Goal: Task Accomplishment & Management: Manage account settings

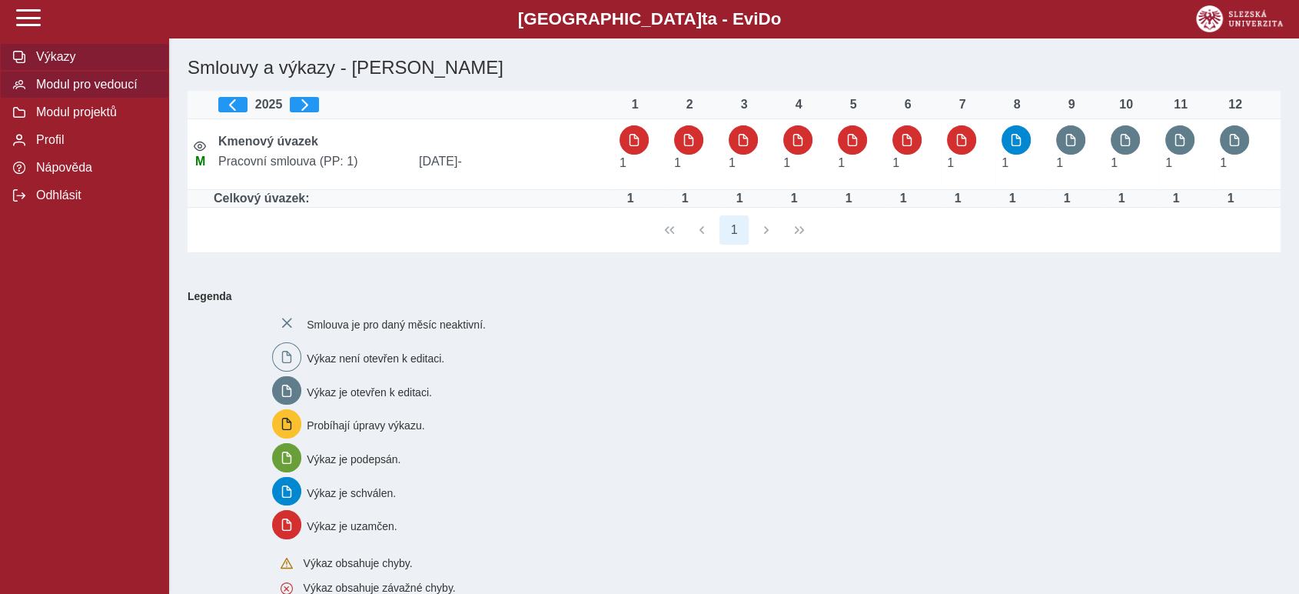
click at [49, 88] on span "Modul pro vedoucí" at bounding box center [94, 85] width 125 height 14
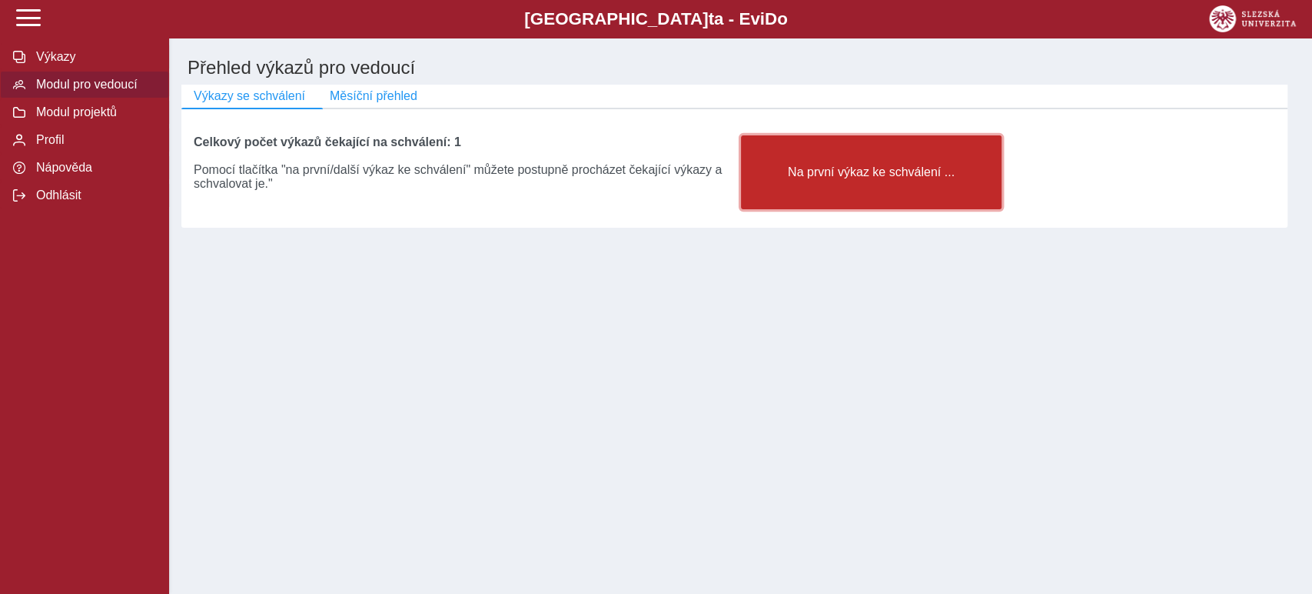
click at [873, 176] on span "Na první výkaz ke schválení ..." at bounding box center [871, 172] width 235 height 14
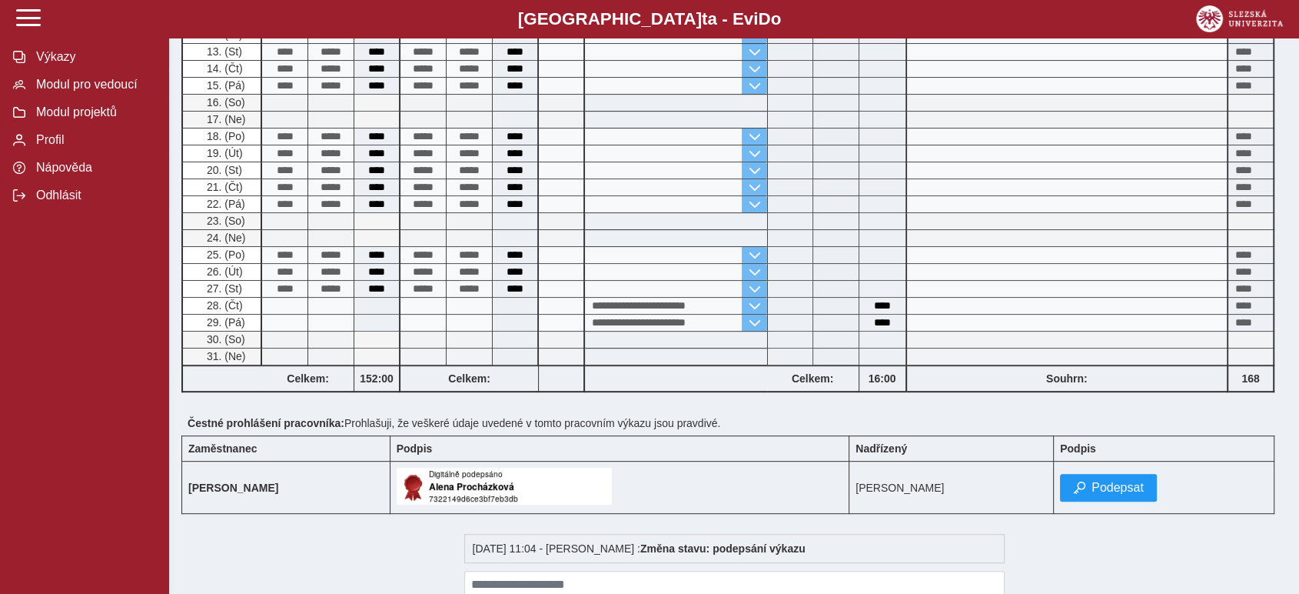
scroll to position [667, 0]
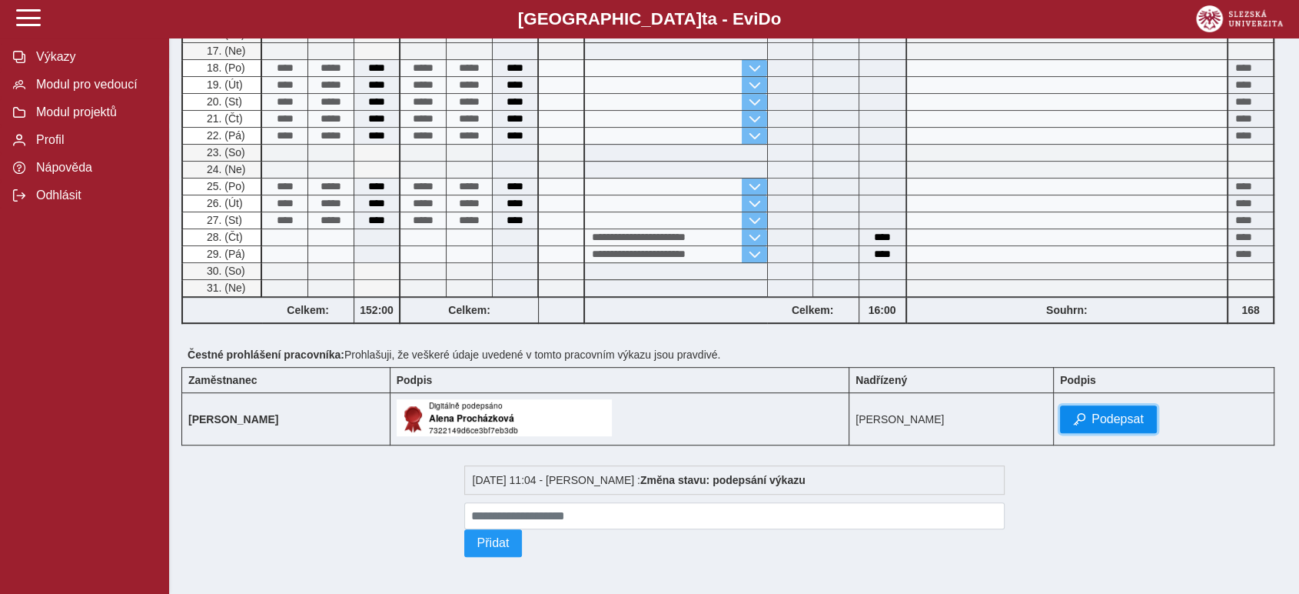
click at [1144, 416] on span "Podepsat" at bounding box center [1118, 419] width 52 height 14
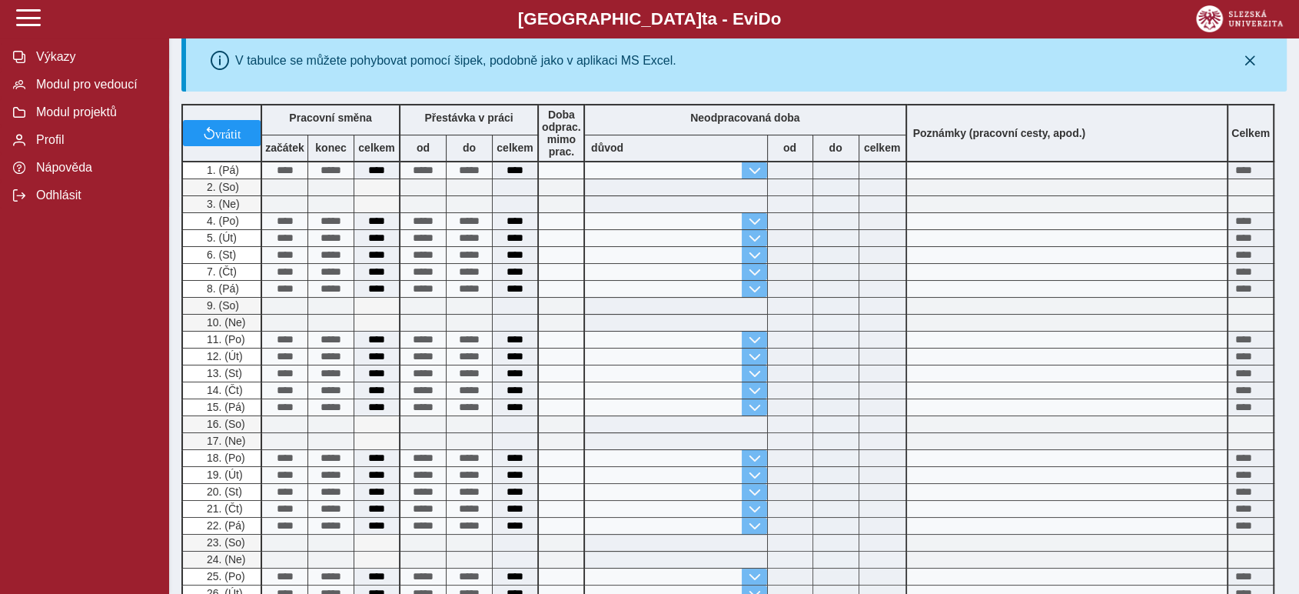
scroll to position [0, 0]
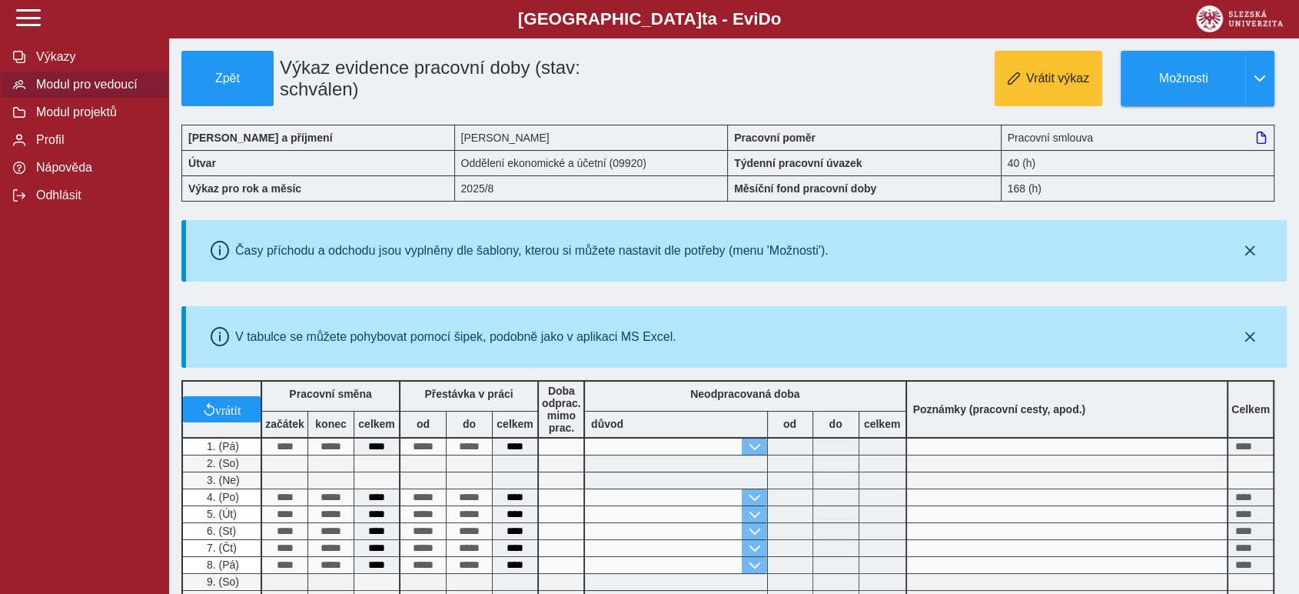
click at [48, 91] on span "Modul pro vedoucí" at bounding box center [94, 85] width 125 height 14
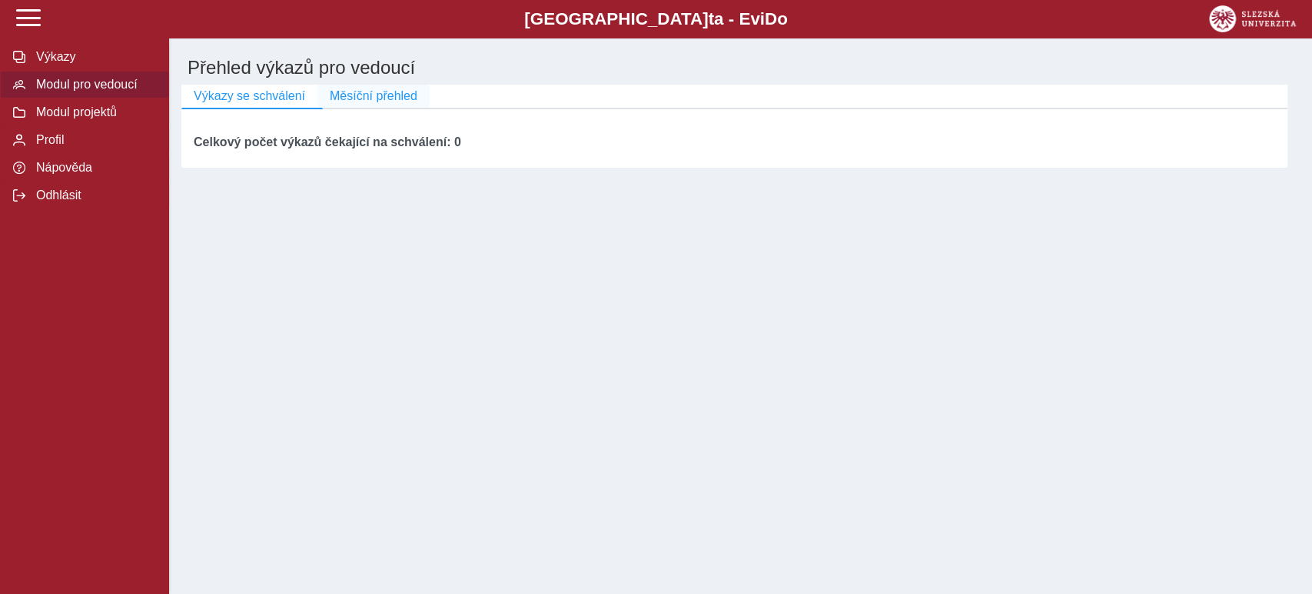
click at [331, 99] on span "Měsíční přehled" at bounding box center [374, 96] width 88 height 14
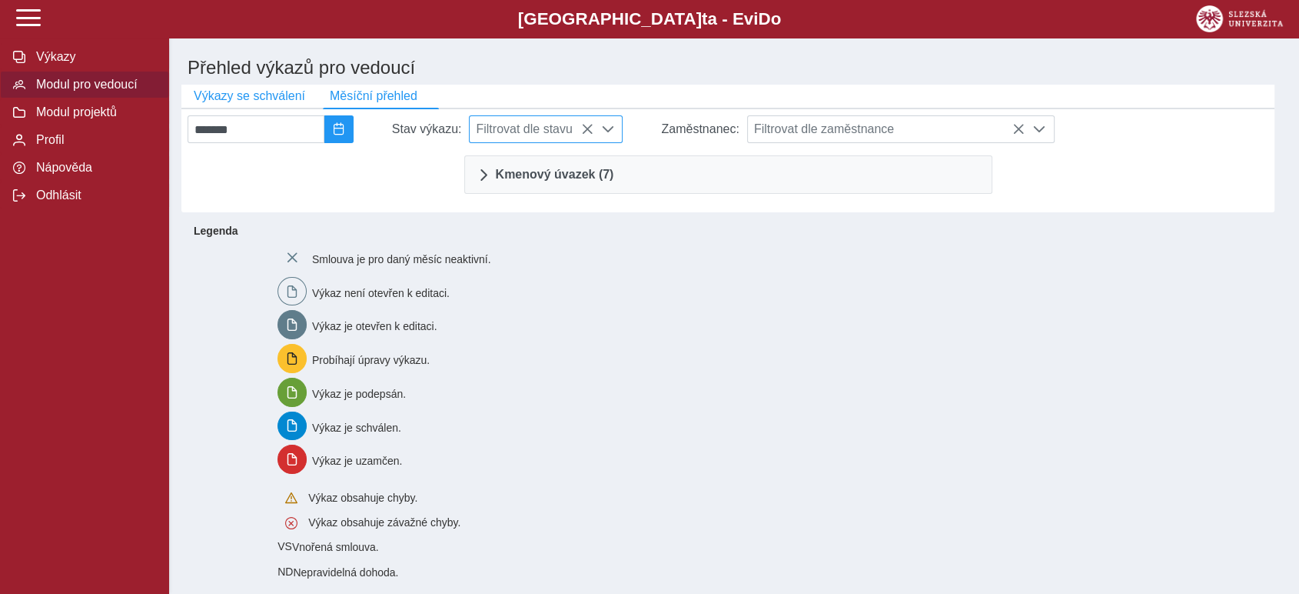
click at [614, 135] on span at bounding box center [608, 129] width 12 height 12
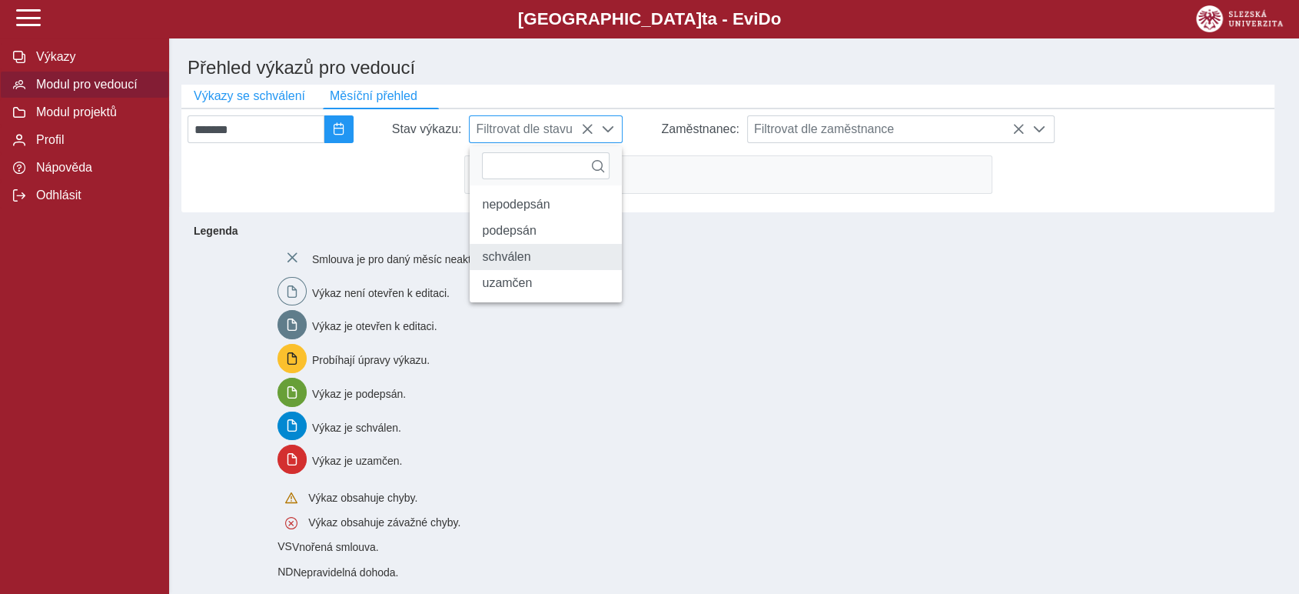
click at [532, 270] on li "schválen" at bounding box center [546, 257] width 152 height 26
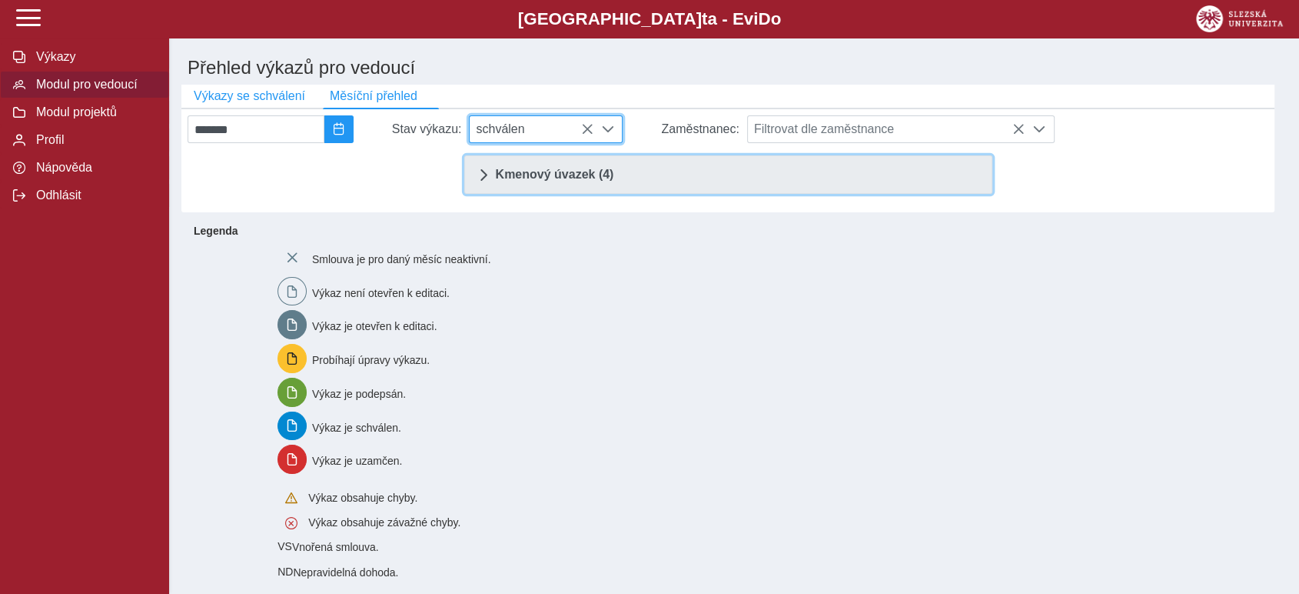
click at [574, 177] on span "Kmenový úvazek (4)" at bounding box center [555, 174] width 118 height 12
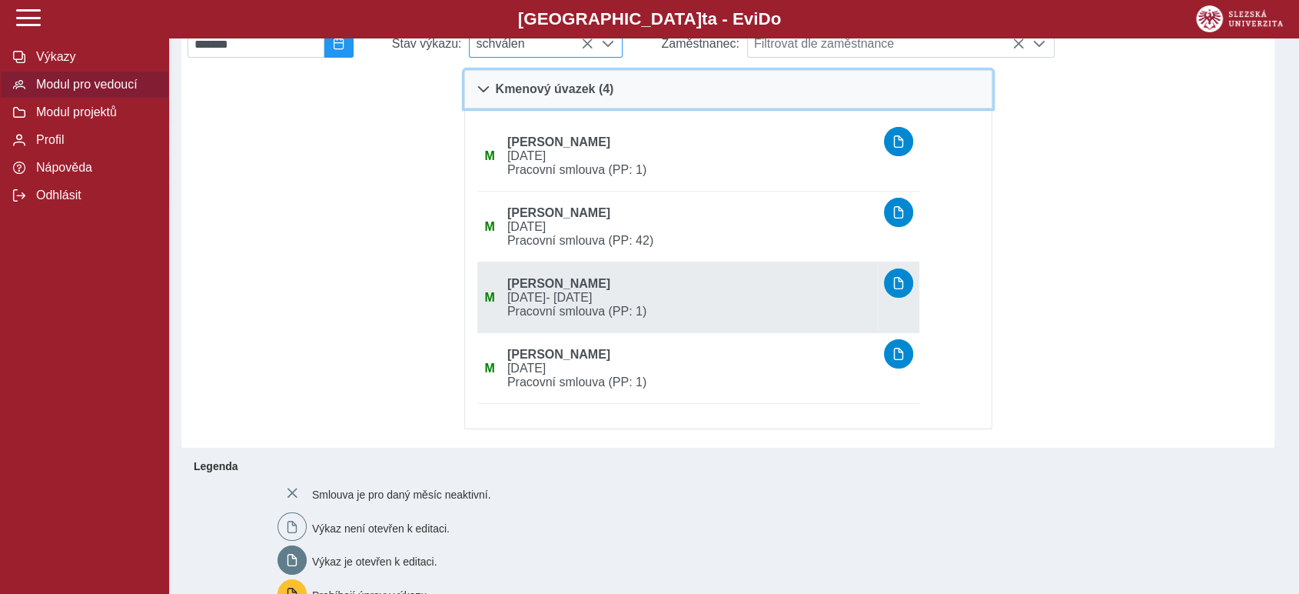
scroll to position [0, 0]
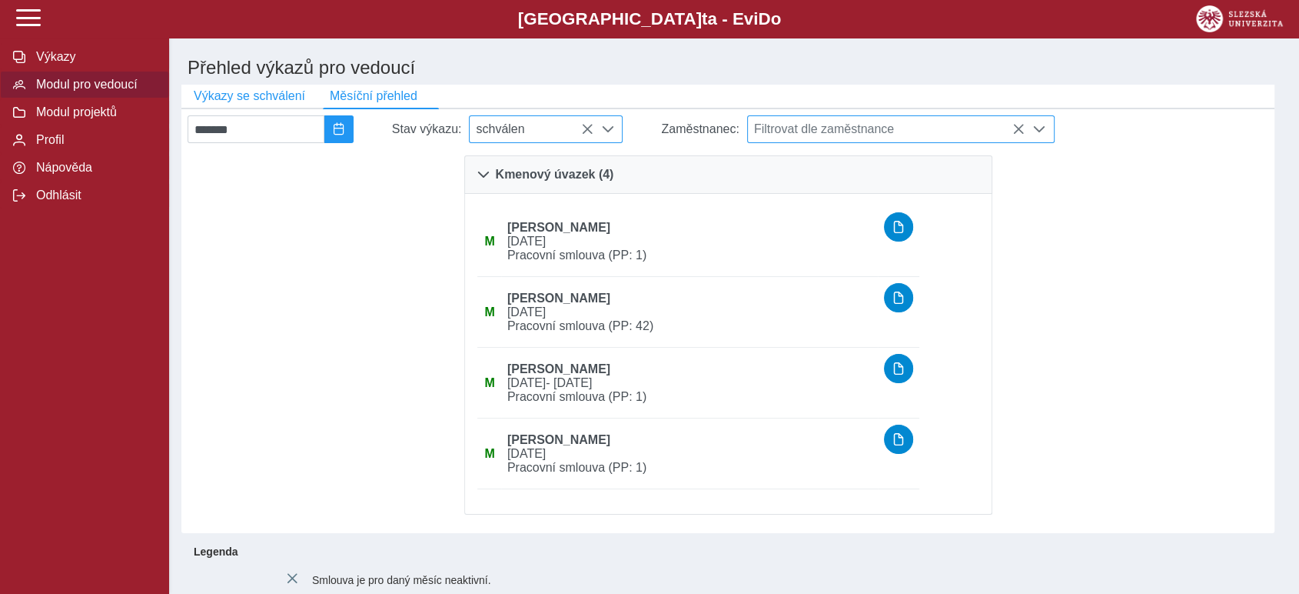
click at [1046, 131] on span at bounding box center [1039, 129] width 12 height 12
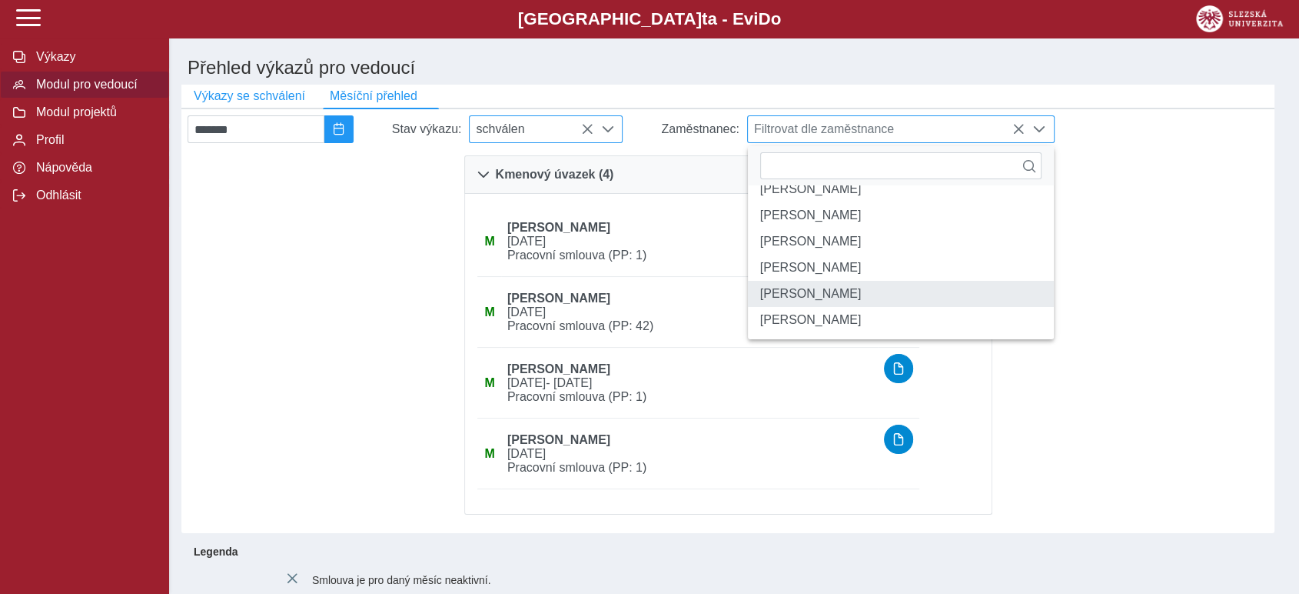
scroll to position [88, 0]
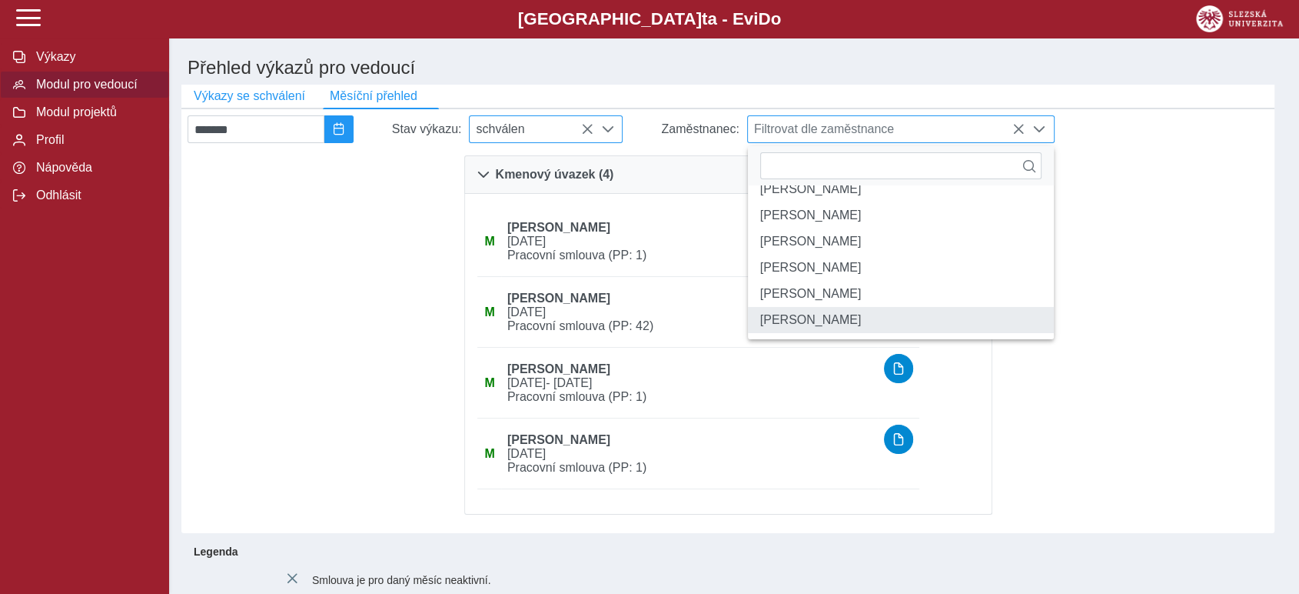
click at [836, 323] on li "[PERSON_NAME]" at bounding box center [901, 320] width 306 height 26
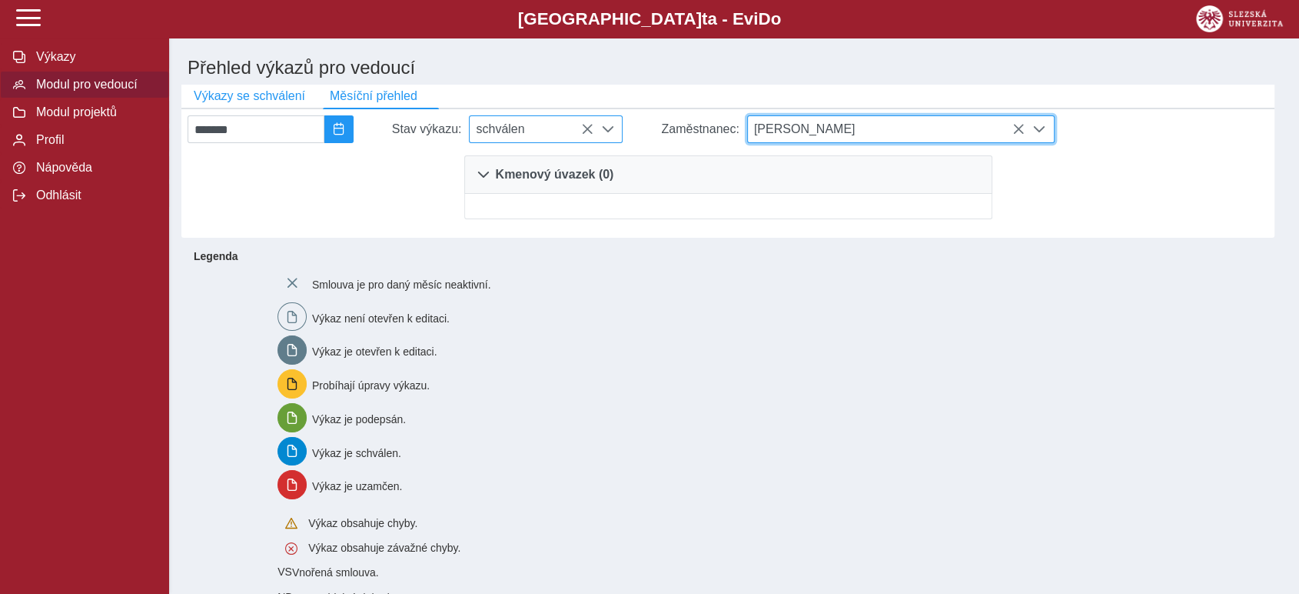
click at [614, 134] on span at bounding box center [608, 129] width 12 height 12
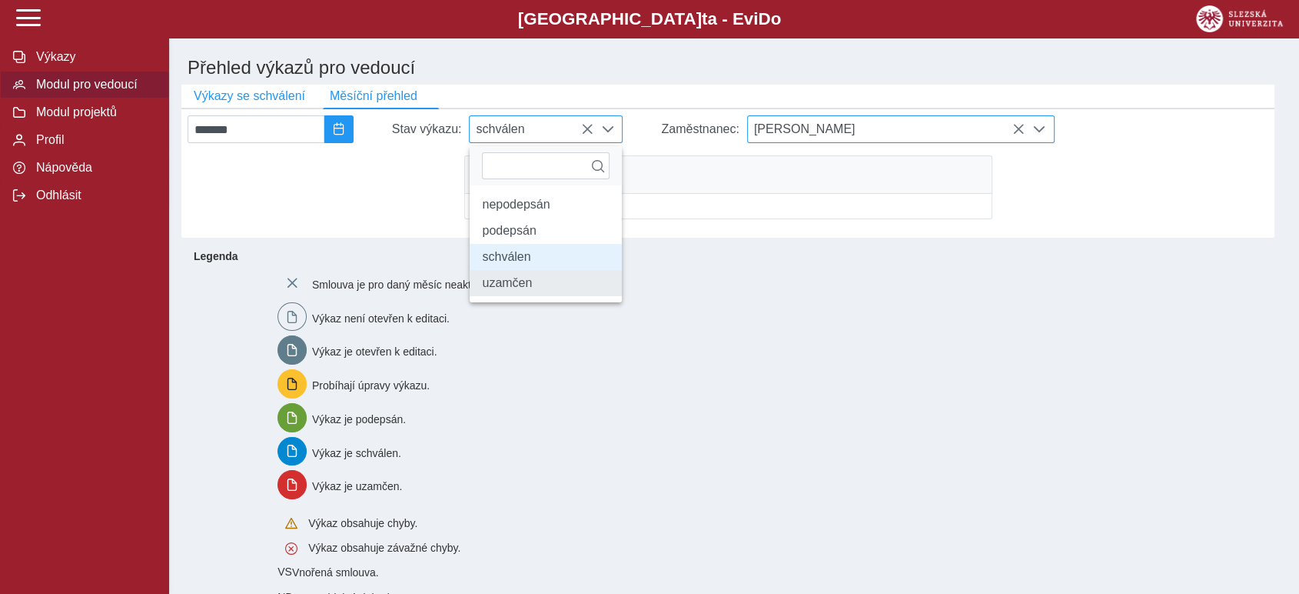
click at [538, 296] on li "uzamčen" at bounding box center [546, 283] width 152 height 26
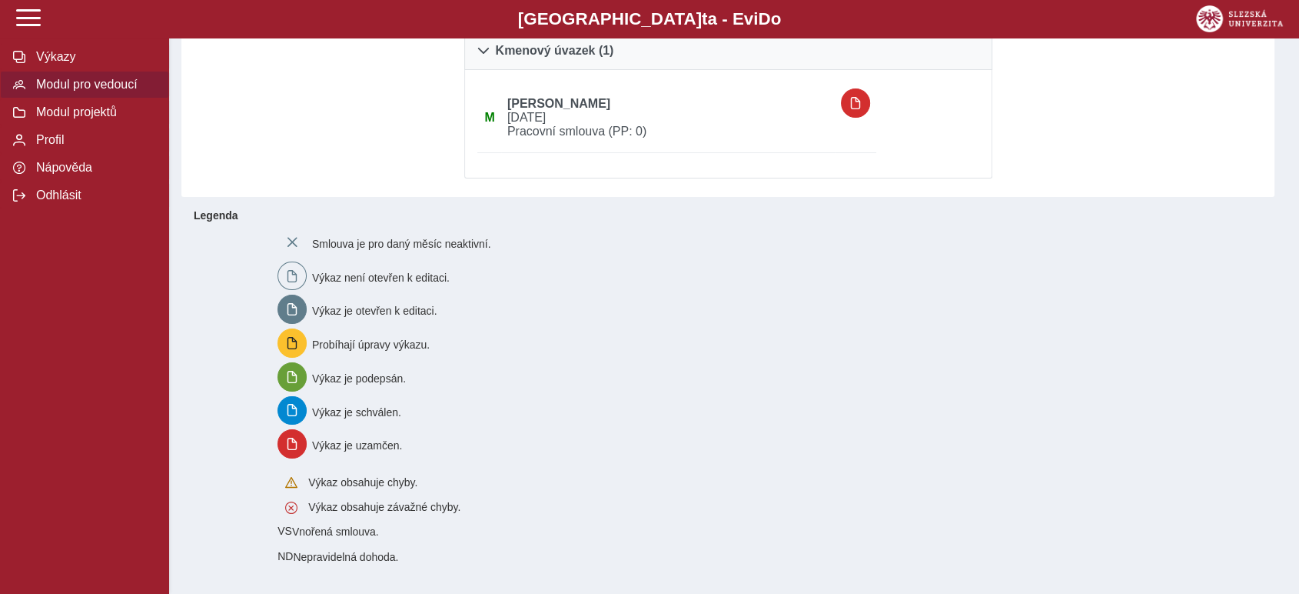
scroll to position [0, 0]
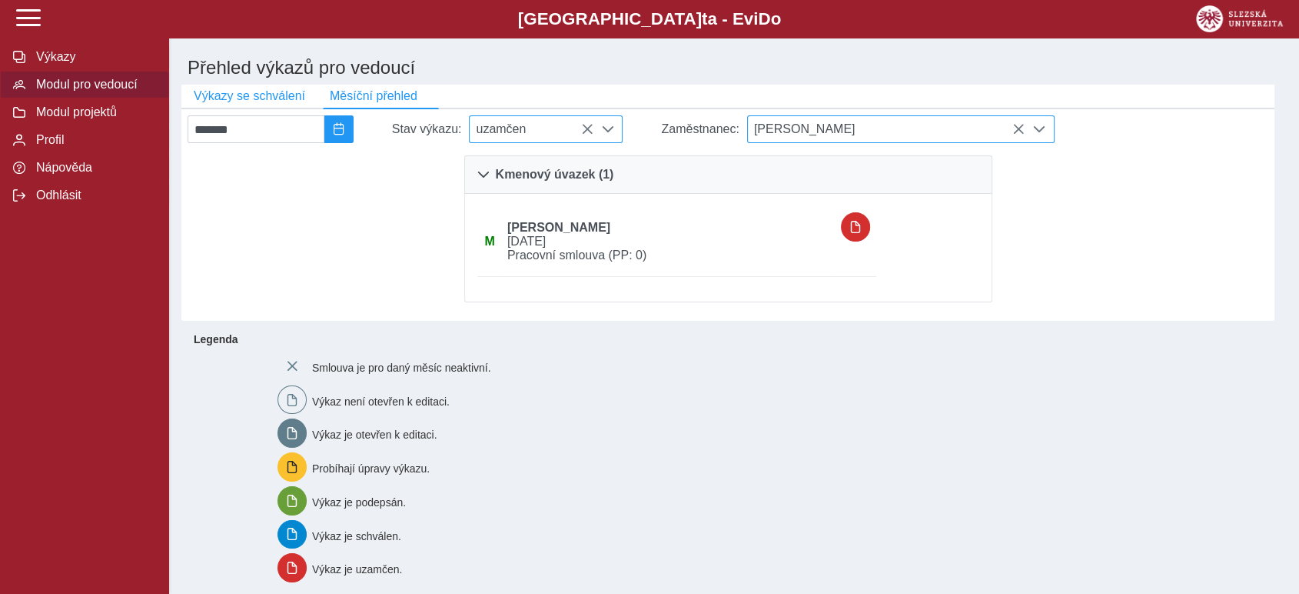
click at [614, 135] on span at bounding box center [608, 129] width 12 height 12
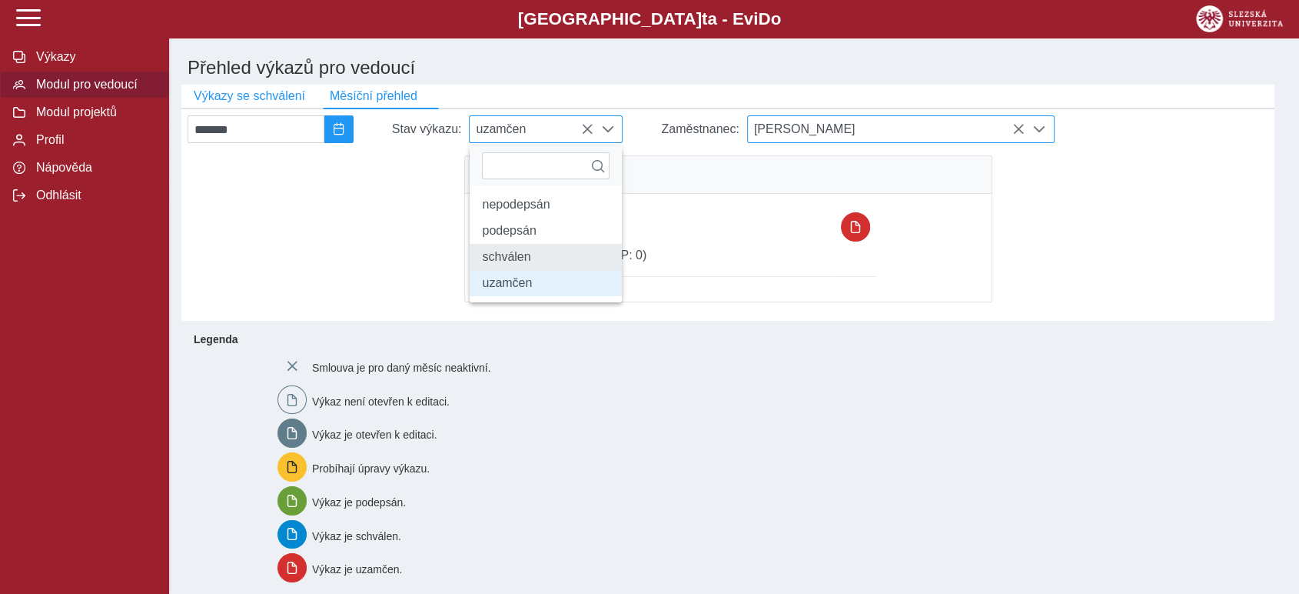
click at [533, 265] on li "schválen" at bounding box center [546, 257] width 152 height 26
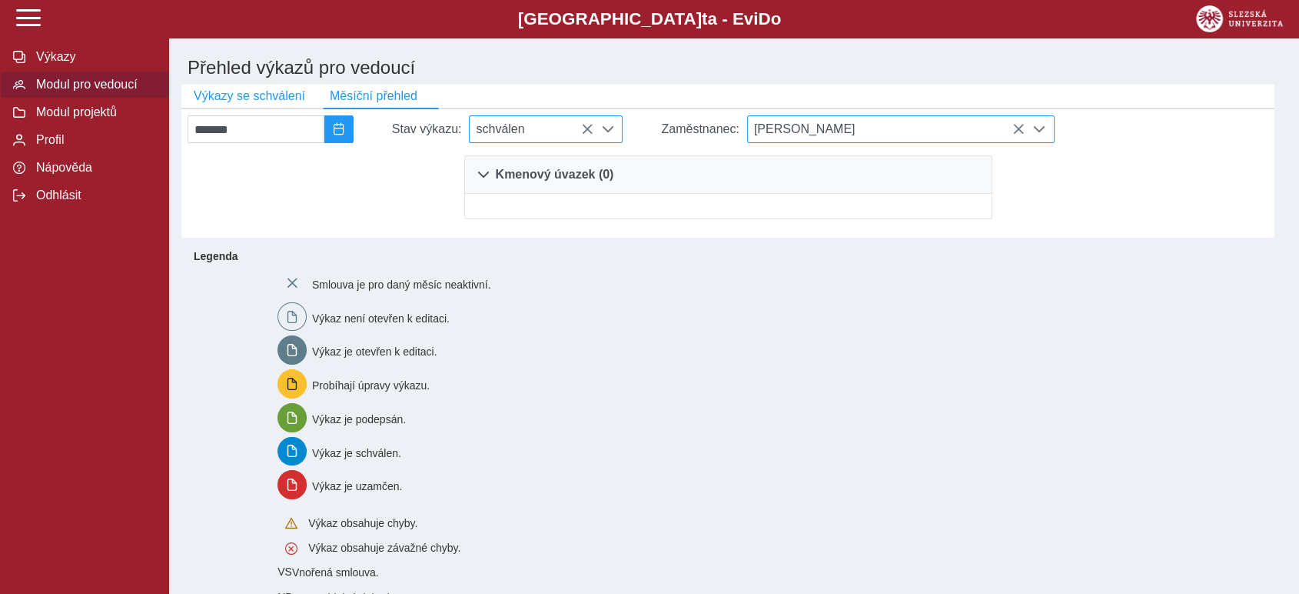
click at [1046, 135] on span at bounding box center [1039, 129] width 12 height 12
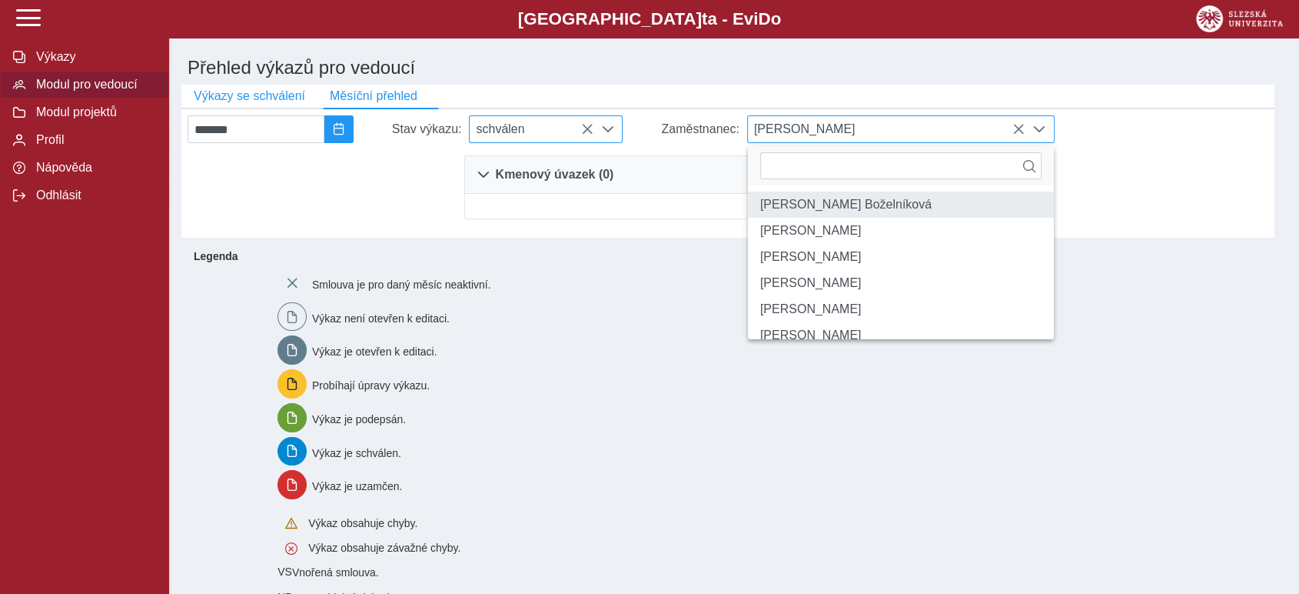
click at [854, 211] on li "[PERSON_NAME] Boželníková" at bounding box center [901, 204] width 306 height 26
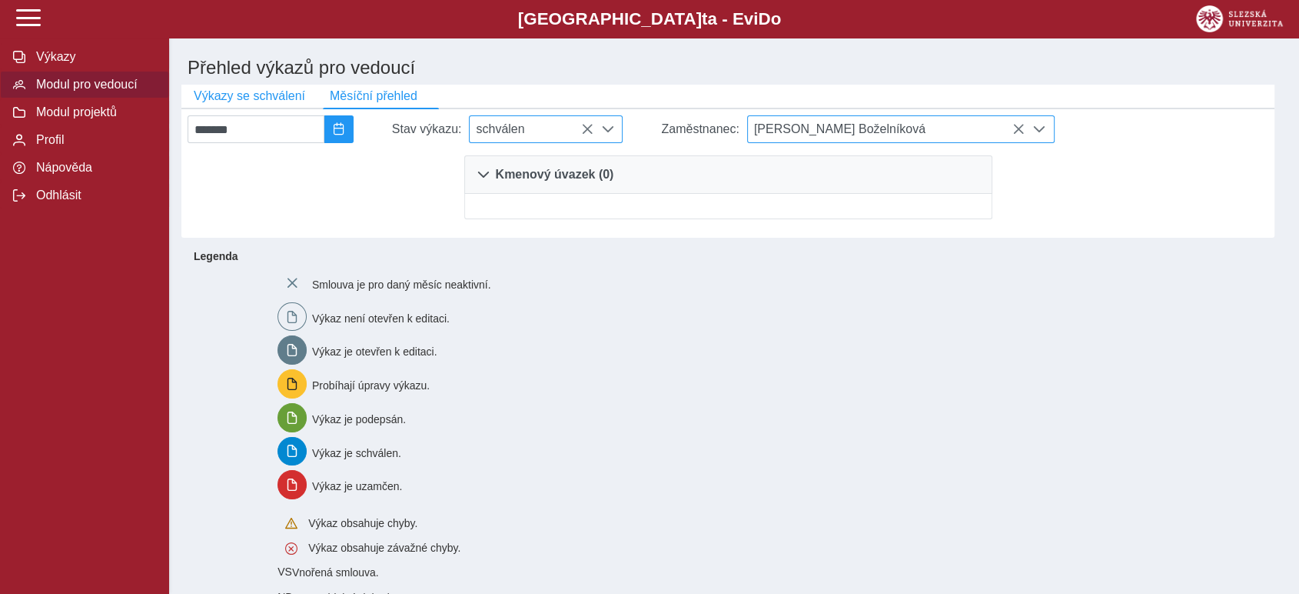
click at [614, 134] on span at bounding box center [608, 129] width 12 height 12
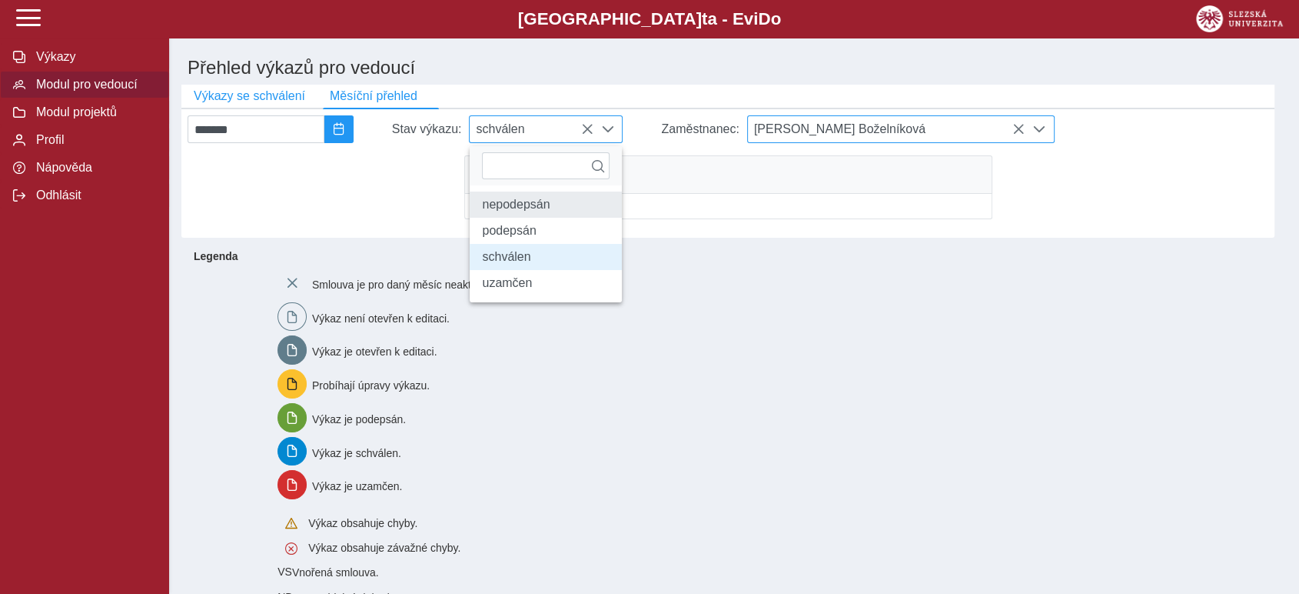
click at [534, 211] on li "nepodepsán" at bounding box center [546, 204] width 152 height 26
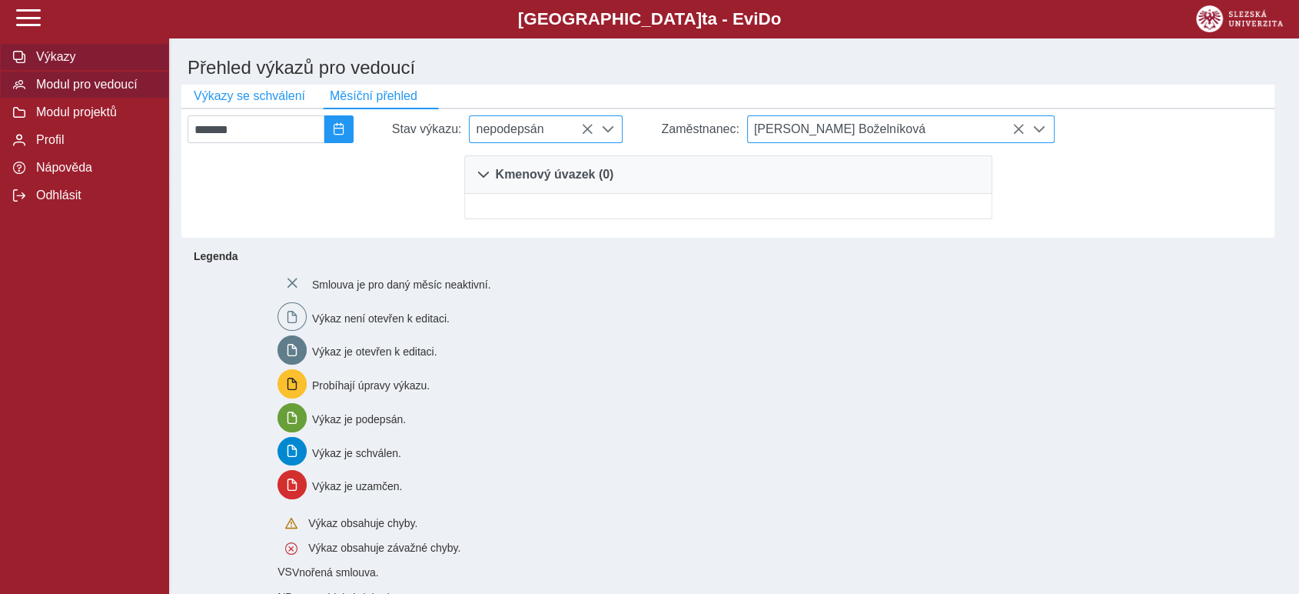
click at [49, 62] on span "Výkazy" at bounding box center [94, 57] width 125 height 14
